Goal: Information Seeking & Learning: Learn about a topic

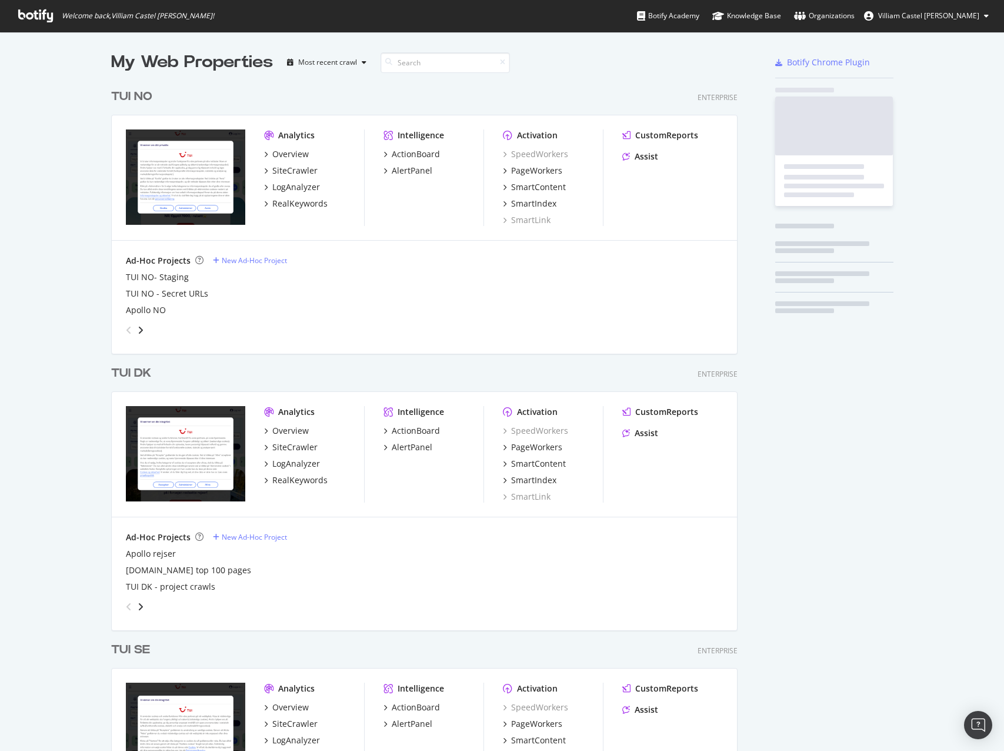
scroll to position [1097, 627]
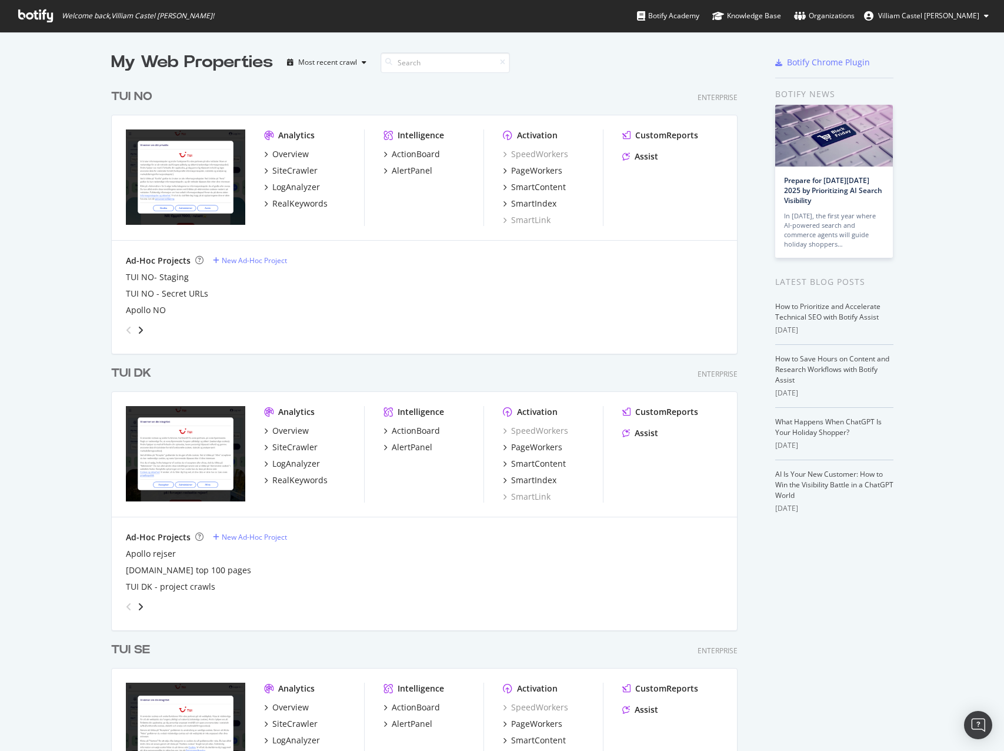
click at [136, 375] on div "TUI DK" at bounding box center [131, 373] width 40 height 17
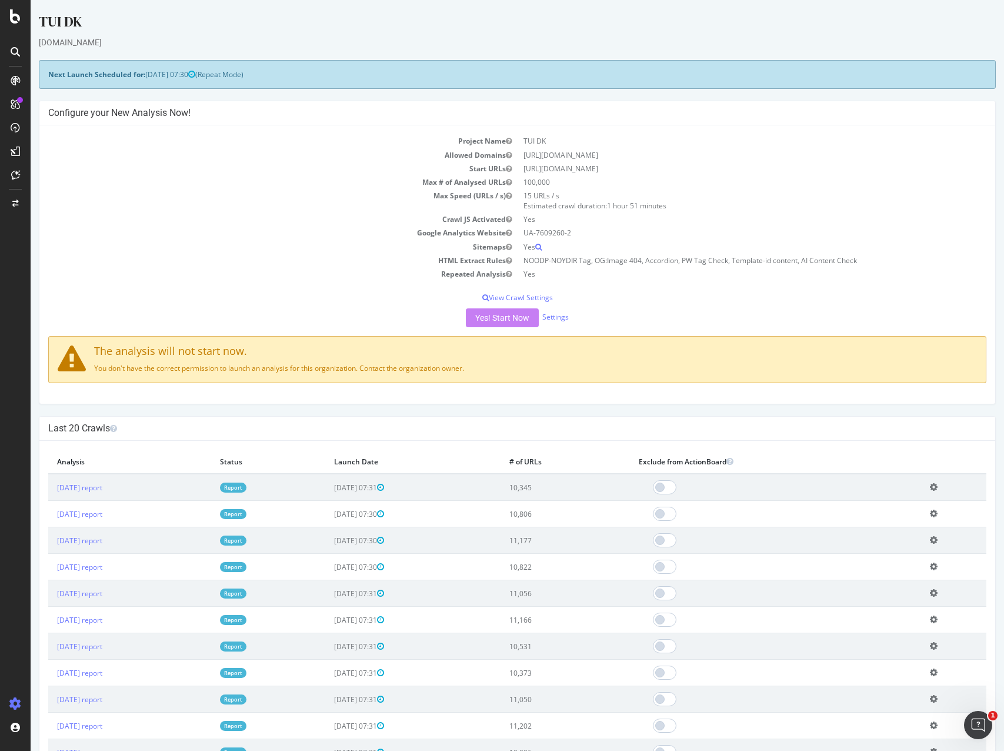
click at [15, 100] on icon at bounding box center [15, 103] width 9 height 9
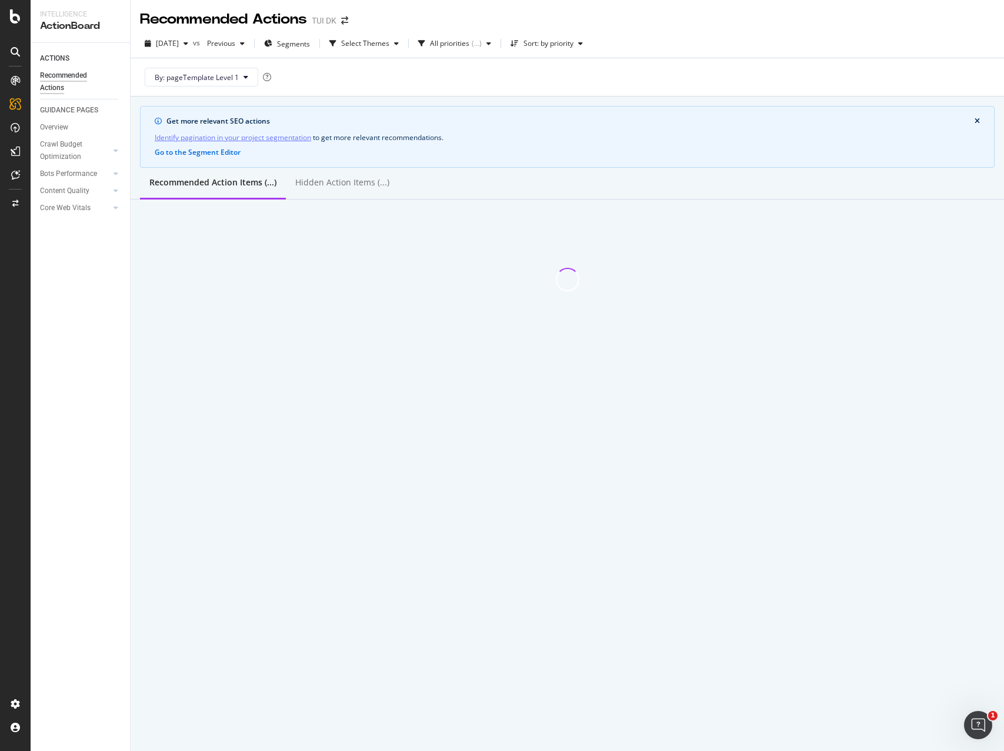
click at [16, 76] on icon at bounding box center [15, 80] width 9 height 9
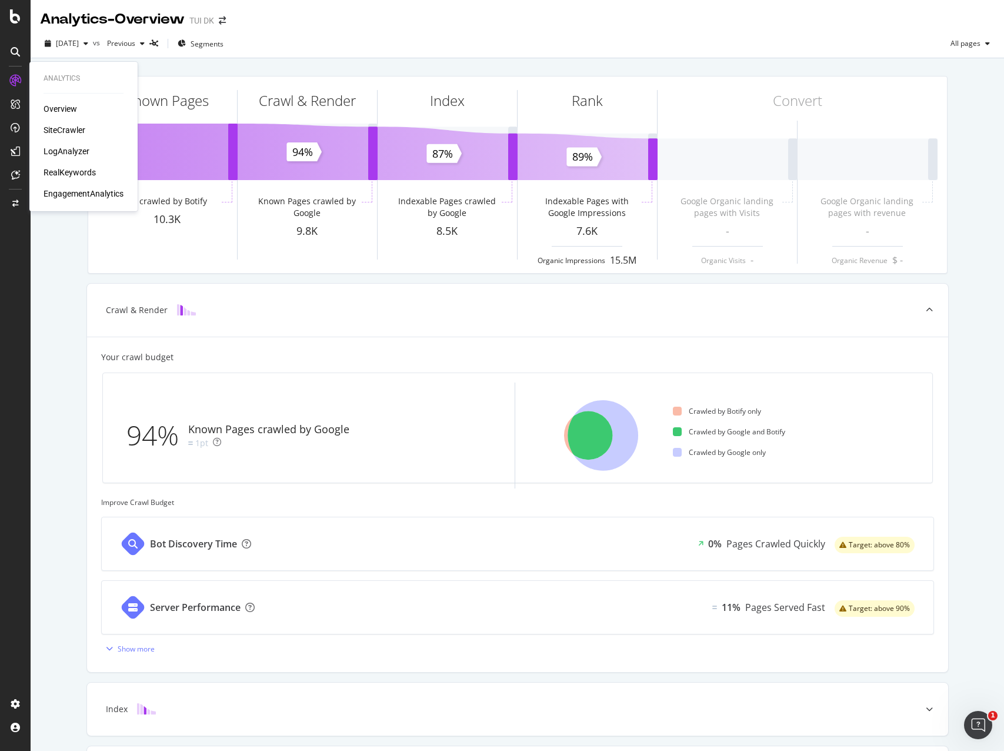
click at [74, 152] on div "LogAnalyzer" at bounding box center [67, 151] width 46 height 12
